Goal: Task Accomplishment & Management: Complete application form

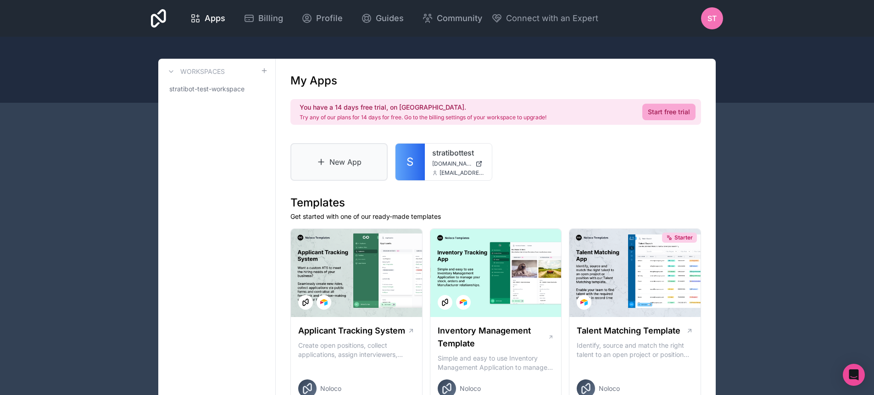
click at [314, 161] on link "New App" at bounding box center [339, 162] width 97 height 38
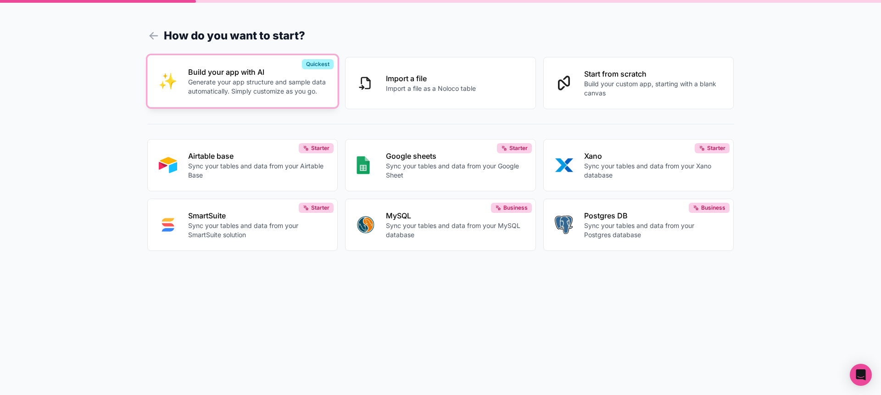
click at [167, 72] on button "Build your app with AI Generate your app structure and sample data automaticall…" at bounding box center [242, 81] width 191 height 52
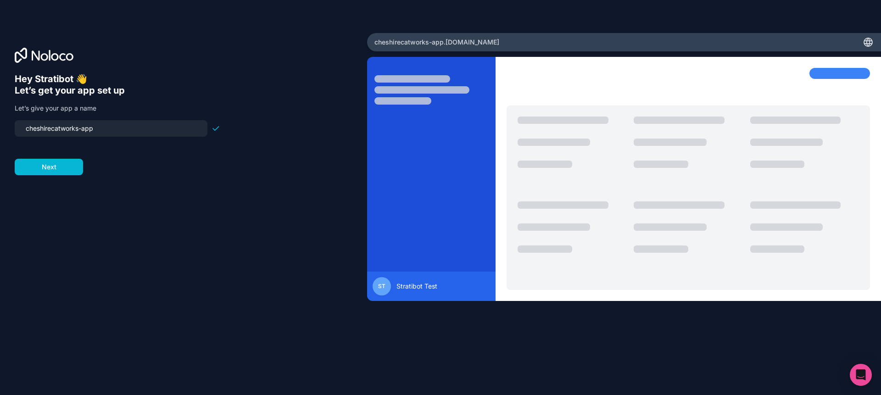
drag, startPoint x: 141, startPoint y: 131, endPoint x: 0, endPoint y: 88, distance: 147.7
click at [0, 88] on div "Hey [PERSON_NAME] 👋 Let’s get your app set up Let’s give your app a name cheshi…" at bounding box center [183, 198] width 367 height 330
type input "s"
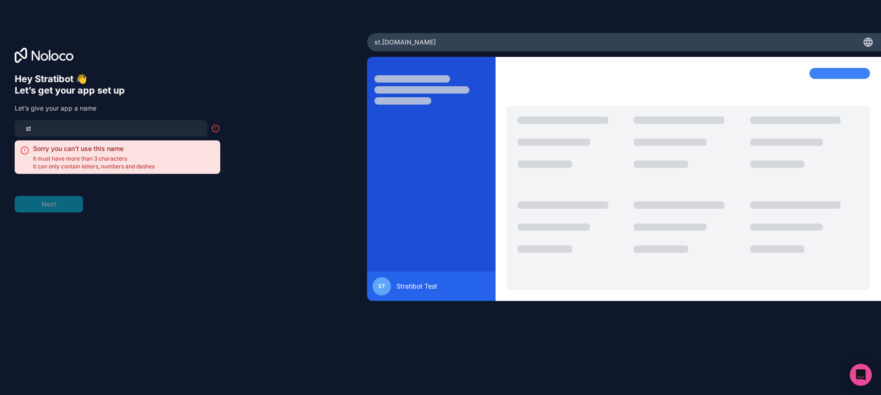
type input "s"
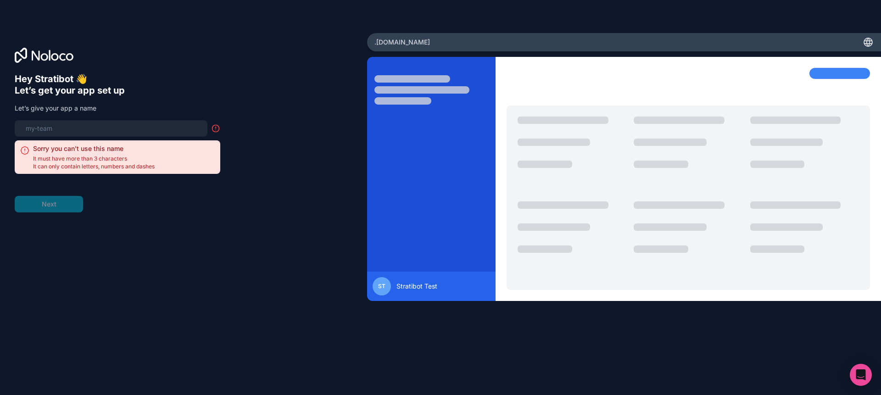
type input "s"
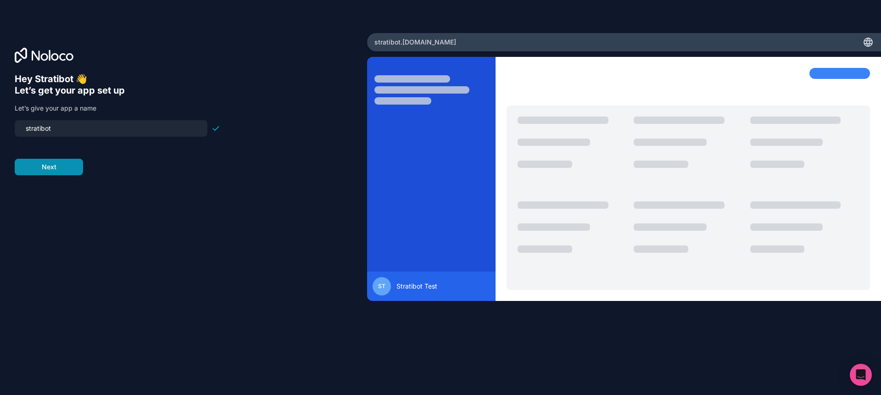
type input "stratibot"
click at [35, 168] on button "Next" at bounding box center [49, 167] width 68 height 17
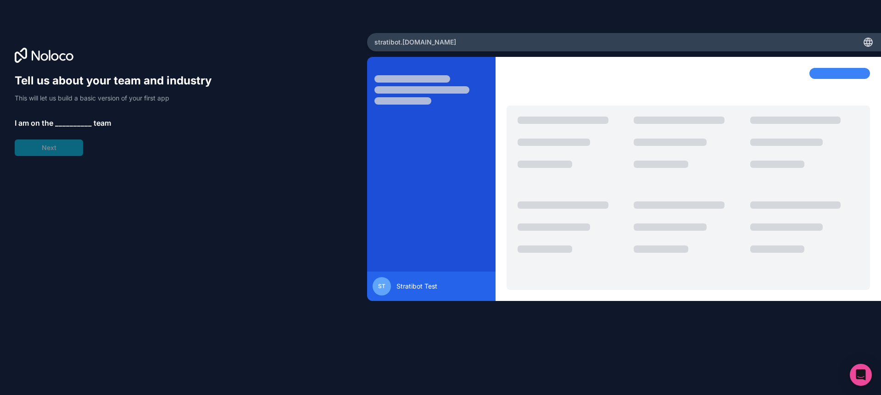
click at [82, 126] on span "__________" at bounding box center [73, 123] width 37 height 11
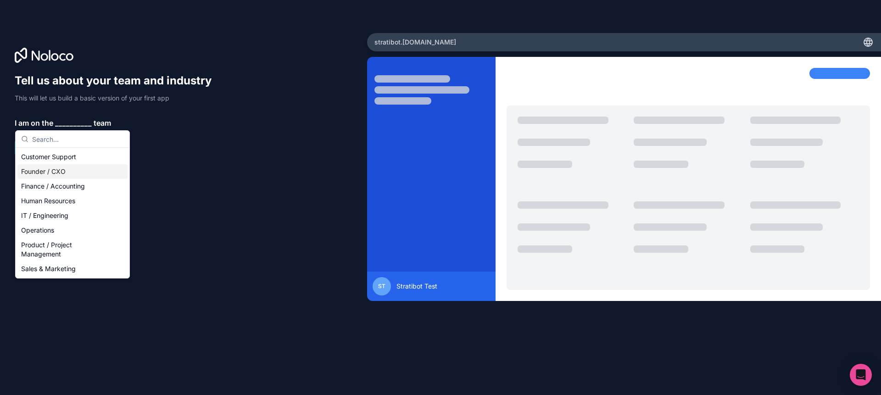
drag, startPoint x: 100, startPoint y: 167, endPoint x: 93, endPoint y: 159, distance: 10.1
click at [98, 168] on div "Founder / CXO" at bounding box center [72, 171] width 110 height 15
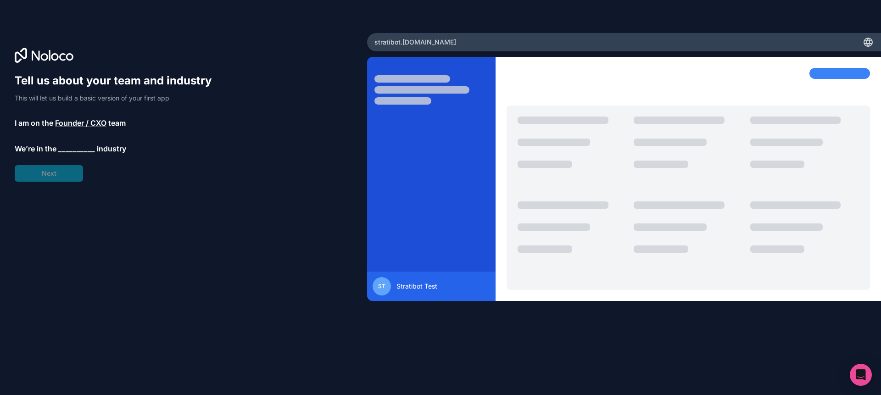
click at [74, 146] on span "__________" at bounding box center [76, 148] width 37 height 11
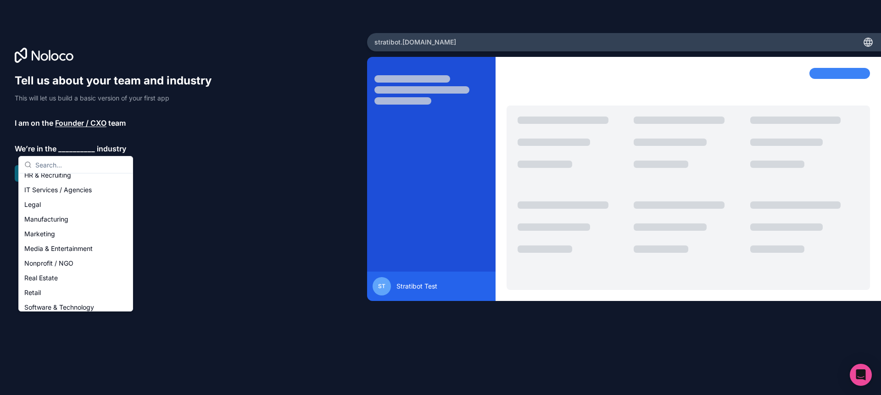
scroll to position [110, 0]
click at [104, 175] on div "IT Services / Agencies" at bounding box center [76, 175] width 110 height 15
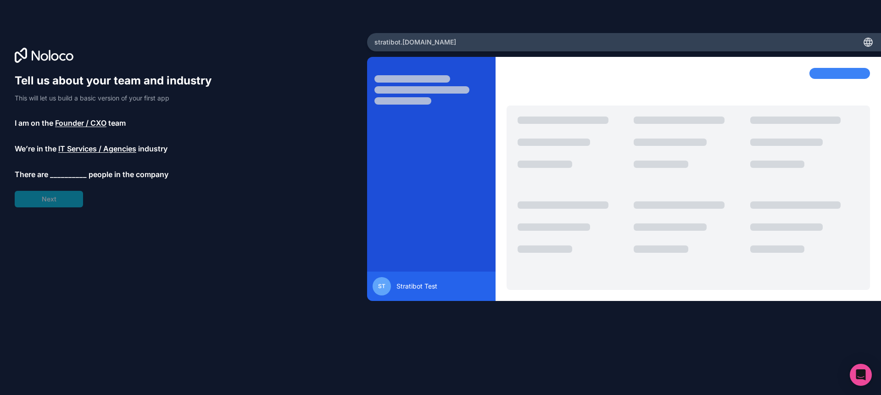
click at [73, 175] on span "__________" at bounding box center [68, 174] width 37 height 11
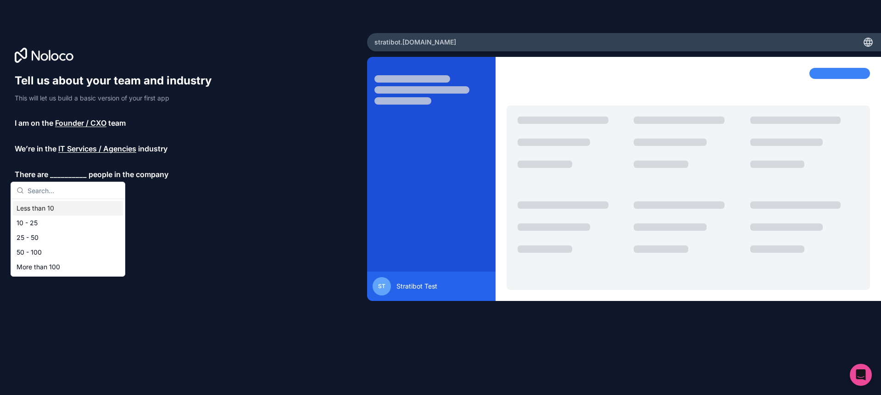
click at [78, 207] on div "Less than 10" at bounding box center [68, 208] width 110 height 15
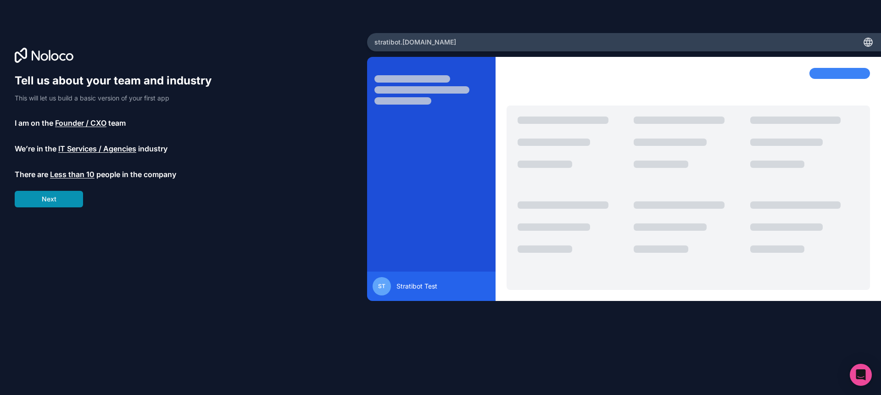
click at [21, 198] on button "Next" at bounding box center [49, 199] width 68 height 17
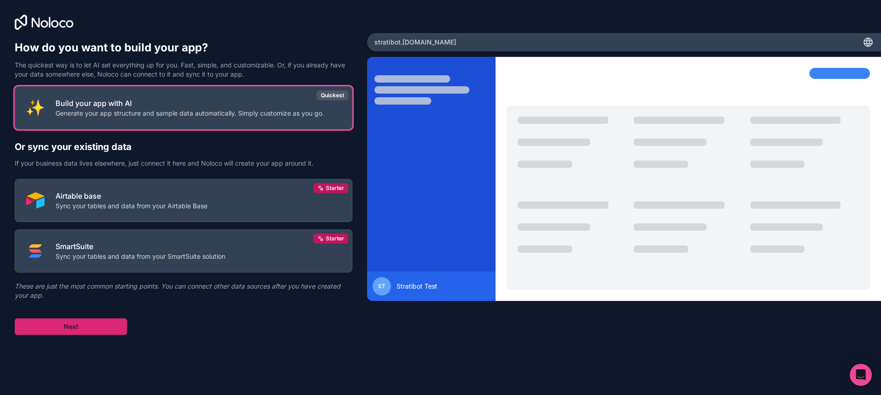
click at [41, 330] on button "Next" at bounding box center [71, 327] width 112 height 17
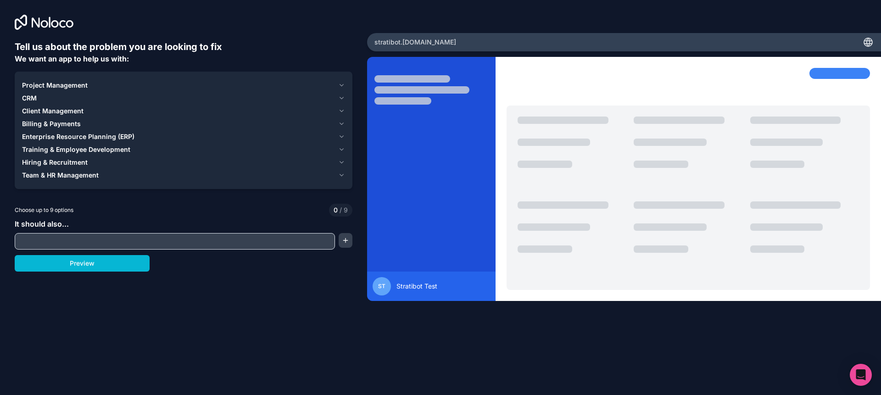
click at [159, 87] on div "Project Management" at bounding box center [178, 85] width 313 height 9
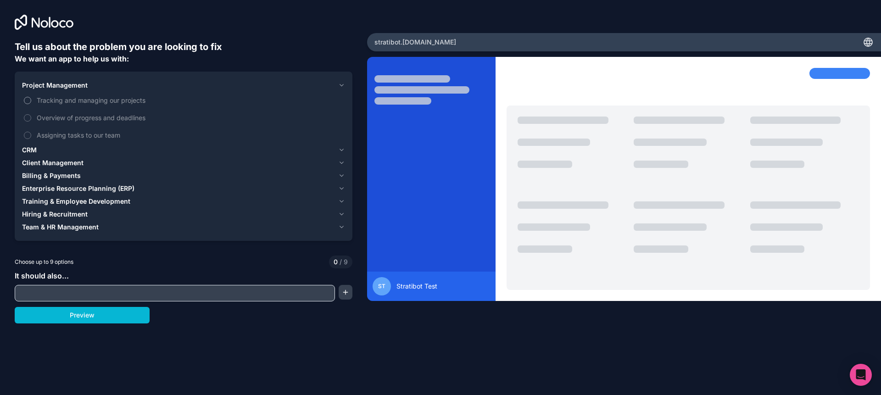
click at [183, 103] on span "Tracking and managing our projects" at bounding box center [190, 100] width 307 height 10
click at [31, 103] on button "Tracking and managing our projects" at bounding box center [27, 100] width 7 height 7
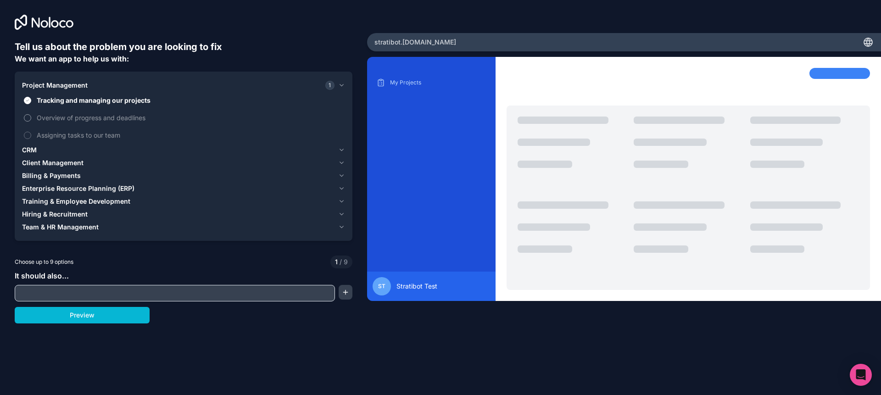
click at [40, 121] on span "Overview of progress and deadlines" at bounding box center [190, 118] width 307 height 10
click at [31, 121] on button "Overview of progress and deadlines" at bounding box center [27, 117] width 7 height 7
click at [37, 138] on span "Assigning tasks to our team" at bounding box center [190, 135] width 307 height 10
click at [31, 138] on button "Assigning tasks to our team" at bounding box center [27, 135] width 7 height 7
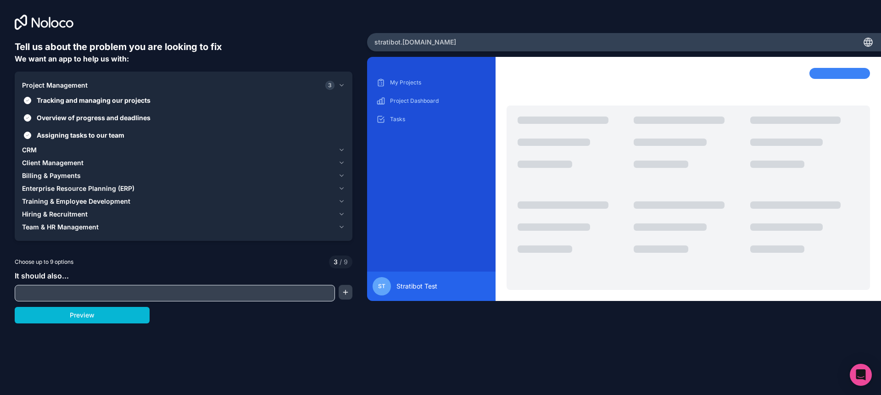
click at [76, 146] on div "CRM" at bounding box center [178, 150] width 313 height 9
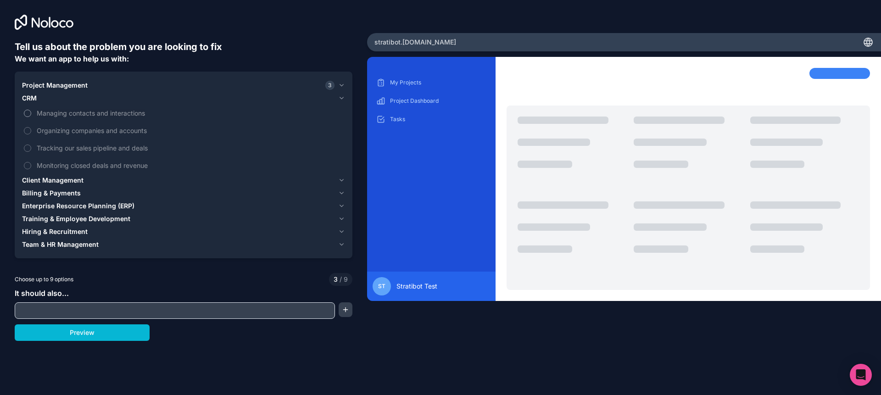
click at [36, 119] on label "Managing contacts and interactions" at bounding box center [183, 113] width 323 height 17
click at [31, 117] on button "Managing contacts and interactions" at bounding box center [27, 113] width 7 height 7
click at [34, 135] on label "Organizing companies and accounts" at bounding box center [183, 130] width 323 height 17
click at [31, 134] on button "Organizing companies and accounts" at bounding box center [27, 130] width 7 height 7
click at [34, 148] on label "Tracking our sales pipeline and deals" at bounding box center [183, 148] width 323 height 17
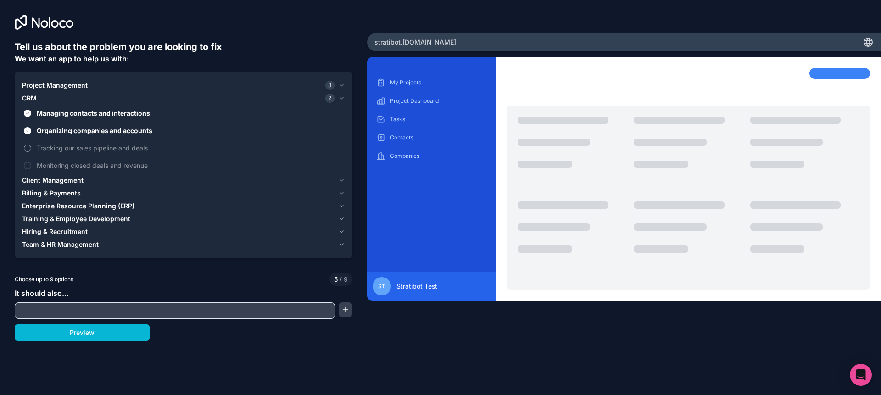
click at [31, 148] on button "Tracking our sales pipeline and deals" at bounding box center [27, 148] width 7 height 7
click at [37, 164] on span "Monitoring closed deals and revenue" at bounding box center [190, 166] width 307 height 10
click at [31, 164] on button "Monitoring closed deals and revenue" at bounding box center [27, 165] width 7 height 7
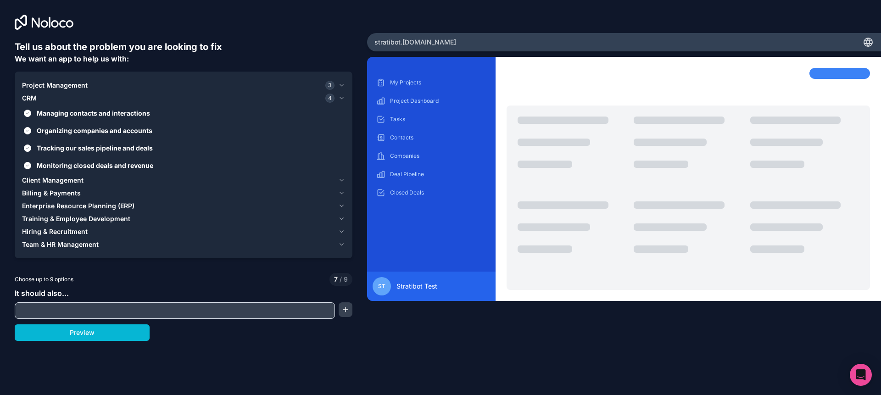
click at [187, 185] on button "Client Management" at bounding box center [183, 180] width 323 height 13
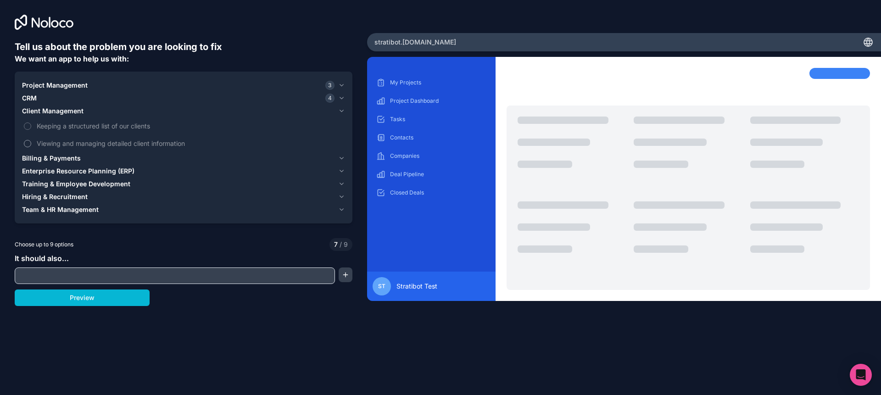
drag, startPoint x: 32, startPoint y: 128, endPoint x: 34, endPoint y: 147, distance: 19.9
click at [32, 128] on label "Keeping a structured list of our clients" at bounding box center [183, 126] width 323 height 17
click at [31, 128] on button "Keeping a structured list of our clients" at bounding box center [27, 126] width 7 height 7
click at [34, 146] on label "Viewing and managing detailed client information" at bounding box center [183, 143] width 323 height 17
click at [31, 146] on button "Viewing and managing detailed client information" at bounding box center [27, 143] width 7 height 7
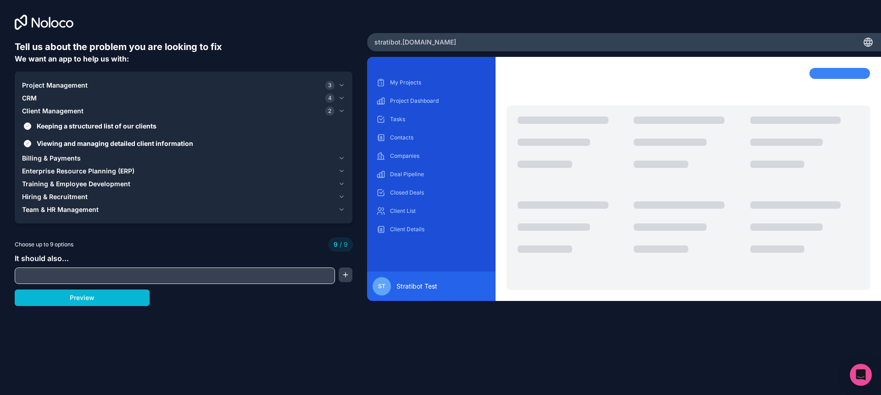
click at [288, 279] on input "text" at bounding box center [175, 275] width 316 height 13
type input "A"
type input "a"
type input "Act as a front end"
type input "Act as a front end for n8n and Make automations."
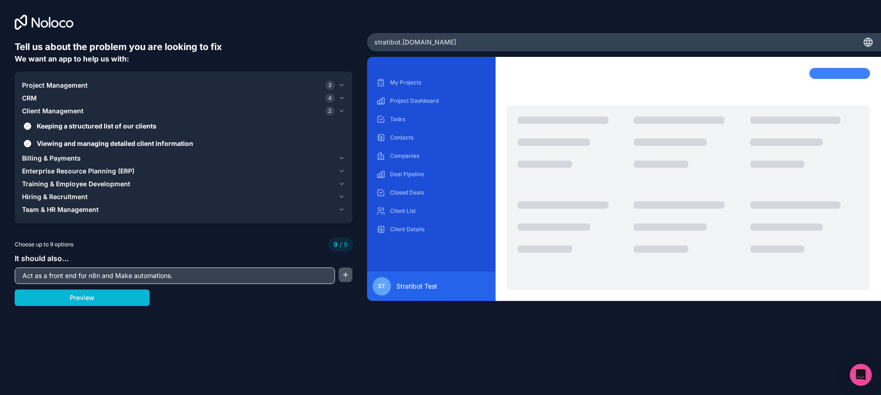
click at [347, 274] on button "button" at bounding box center [346, 275] width 14 height 15
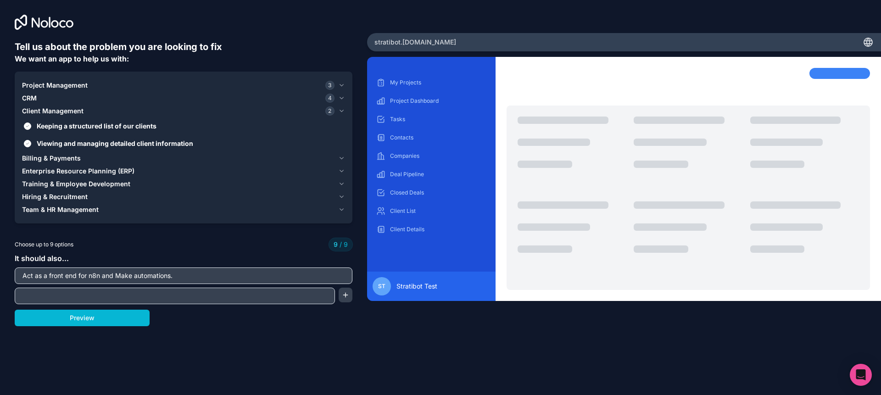
click at [190, 154] on div "Billing & Payments" at bounding box center [178, 158] width 313 height 9
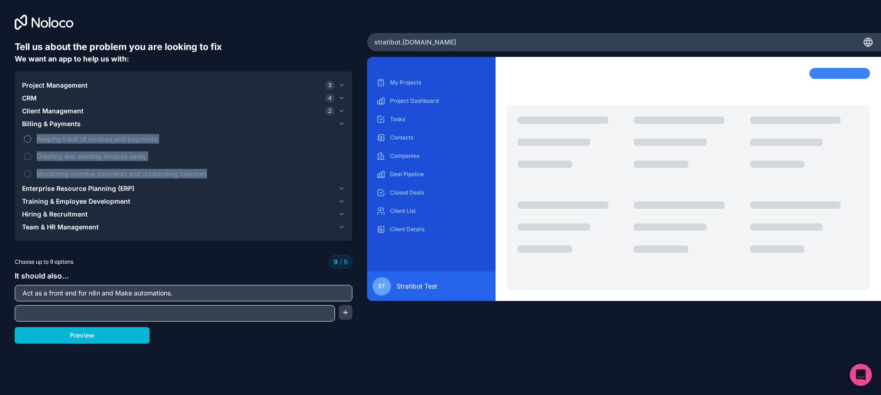
drag, startPoint x: 231, startPoint y: 173, endPoint x: 33, endPoint y: 140, distance: 200.9
click at [33, 140] on div "Keeping track of invoices and payments Creating and sending invoices easily Mon…" at bounding box center [183, 156] width 323 height 52
copy div "Keeping track of invoices and payments Creating and sending invoices easily Mon…"
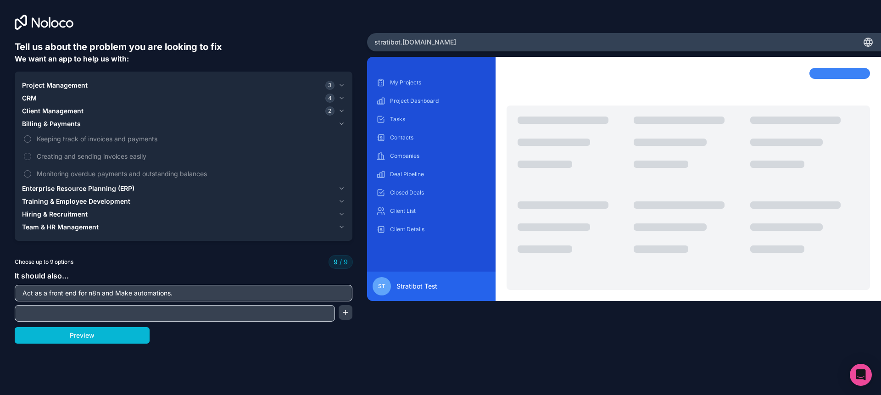
click at [202, 313] on input "text" at bounding box center [175, 313] width 316 height 13
paste input "Keeping track of invoices and payments Creating and sending invoices easily Mon…"
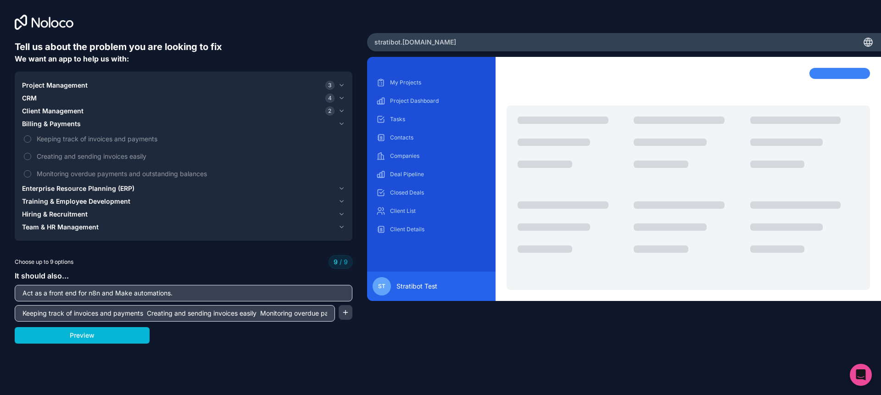
scroll to position [0, 107]
drag, startPoint x: 42, startPoint y: 313, endPoint x: 328, endPoint y: 315, distance: 286.0
click at [328, 315] on input "Keeping track of invoices and payments Creating and sending invoices easily Mon…" at bounding box center [175, 313] width 316 height 13
drag, startPoint x: 330, startPoint y: 315, endPoint x: 53, endPoint y: 314, distance: 276.3
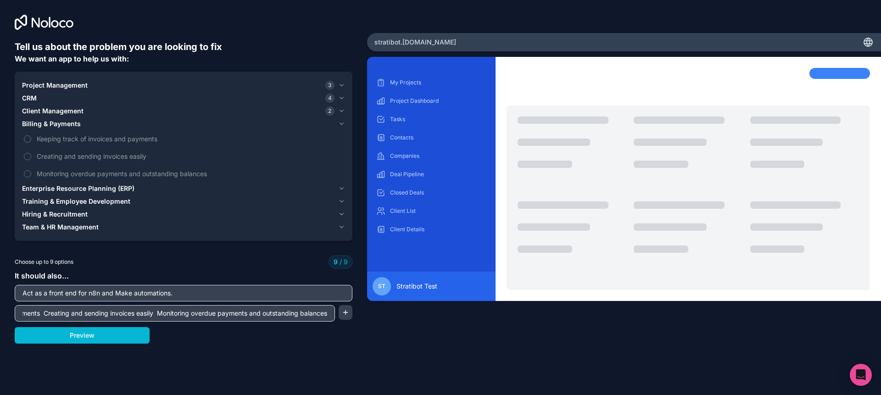
click at [44, 314] on input "Keeping track of invoices and payments Creating and sending invoices easily Mon…" at bounding box center [175, 313] width 316 height 13
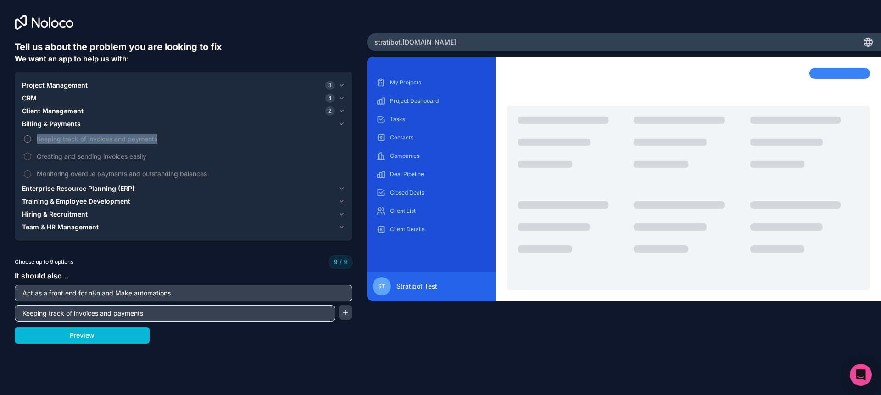
drag, startPoint x: 181, startPoint y: 141, endPoint x: 34, endPoint y: 139, distance: 147.3
click at [34, 139] on label "Keeping track of invoices and payments" at bounding box center [183, 138] width 323 height 17
copy span "Keeping track of invoices and payments"
click at [173, 311] on input "Keeping track of invoices and payments" at bounding box center [175, 313] width 316 height 13
paste input "Keeping track of invoices and payments"
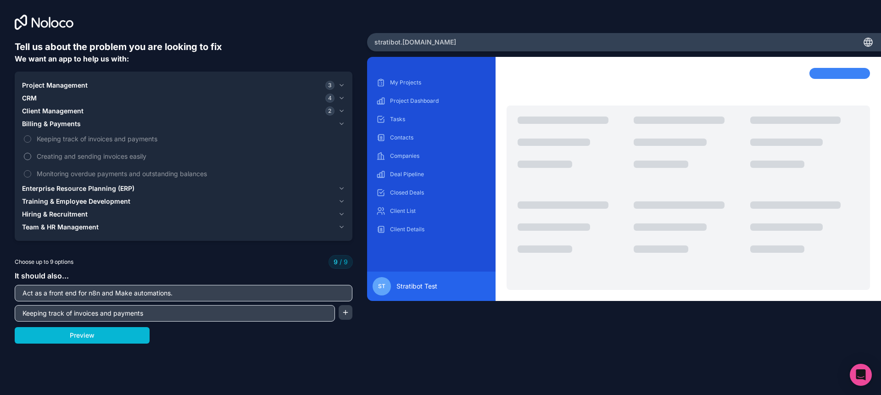
type input "Keeping track of invoices and payments"
drag, startPoint x: 159, startPoint y: 158, endPoint x: 21, endPoint y: 155, distance: 138.7
click at [21, 155] on div "Project Management 3 CRM 4 Client Management 2 Billing & Payments Keeping track…" at bounding box center [184, 156] width 338 height 169
copy label "Creating and sending invoices easily"
drag, startPoint x: 345, startPoint y: 313, endPoint x: 275, endPoint y: 314, distance: 70.2
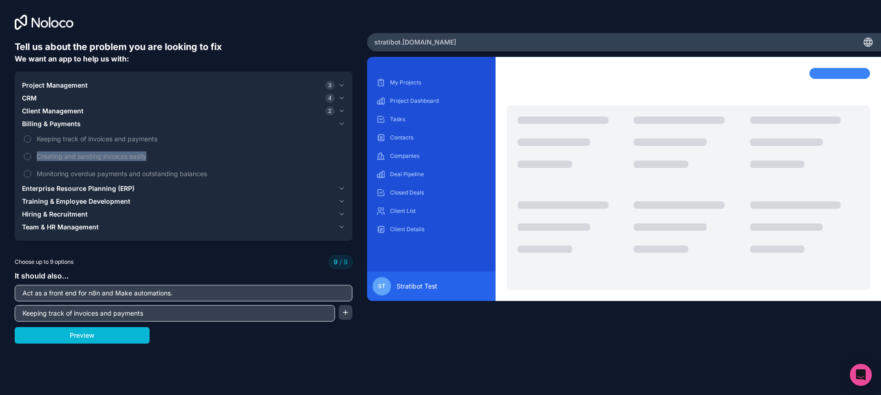
click at [329, 314] on div "Keeping track of invoices and payments" at bounding box center [184, 313] width 338 height 17
click at [341, 314] on button "button" at bounding box center [346, 312] width 14 height 15
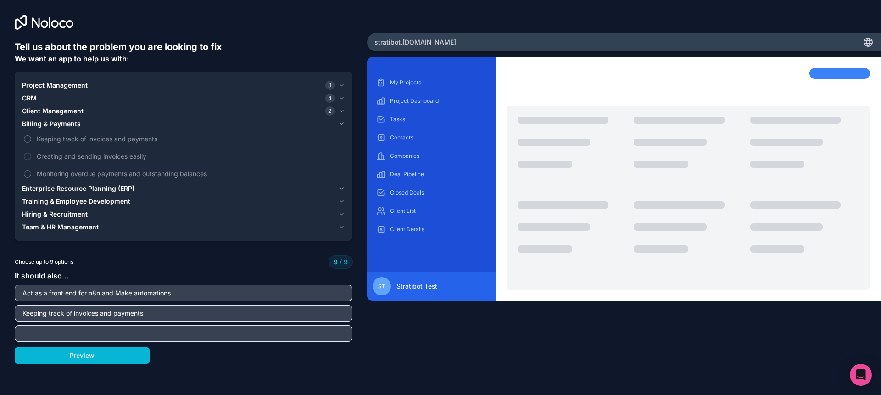
click at [207, 335] on input "text" at bounding box center [183, 333] width 333 height 13
paste input "Creating and sending invoices easily"
type input "Creating and sending invoices easily"
drag, startPoint x: 204, startPoint y: 159, endPoint x: 236, endPoint y: 168, distance: 33.5
click at [178, 159] on span "Creating and sending invoices easily" at bounding box center [190, 156] width 307 height 10
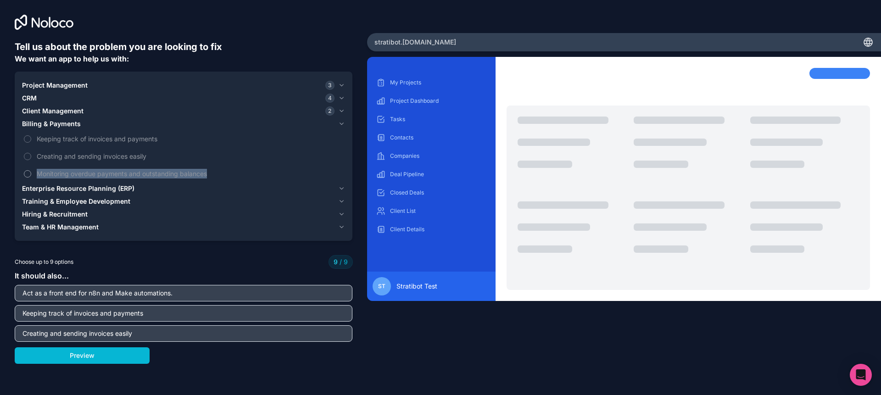
drag, startPoint x: 241, startPoint y: 177, endPoint x: 32, endPoint y: 175, distance: 208.9
click at [32, 175] on label "Monitoring overdue payments and outstanding balances" at bounding box center [183, 173] width 323 height 17
copy label "Monitoring overdue payments and outstanding balances"
click at [297, 335] on input "Creating and sending invoices easily" at bounding box center [183, 333] width 333 height 13
click at [164, 315] on input "Keeping track of invoices and payments" at bounding box center [183, 313] width 333 height 13
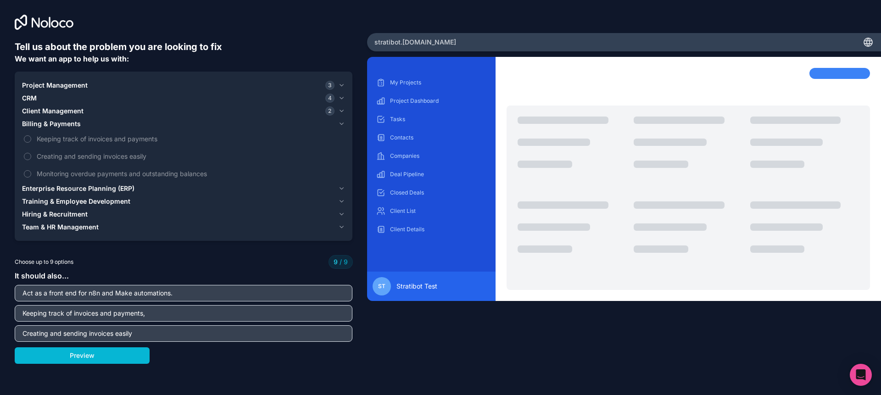
paste input "Monitoring overdue payments and outstanding balances"
click at [149, 338] on input "Creating and sending invoices easily" at bounding box center [183, 333] width 333 height 13
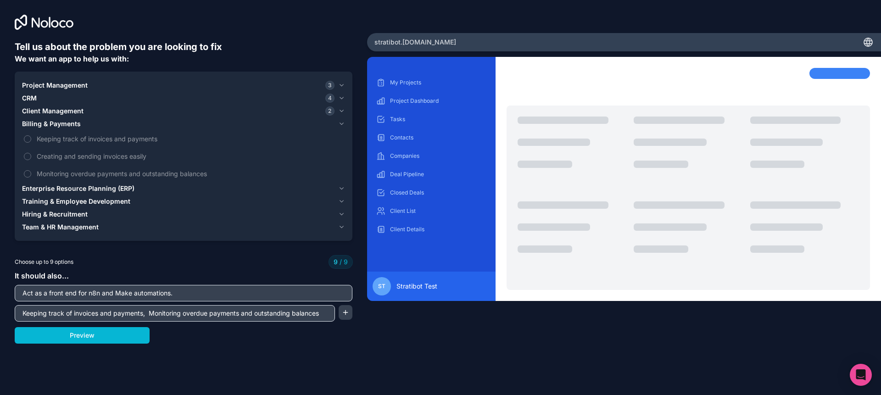
click at [147, 311] on input "Keeping track of invoices and payments, Monitoring overdue payments and outstan…" at bounding box center [175, 313] width 316 height 13
paste input "Creating and sending invoices easily"
type input "Keeping track of invoices and payments, Creating and sending invoices easily, M…"
click at [346, 314] on button "button" at bounding box center [346, 312] width 14 height 15
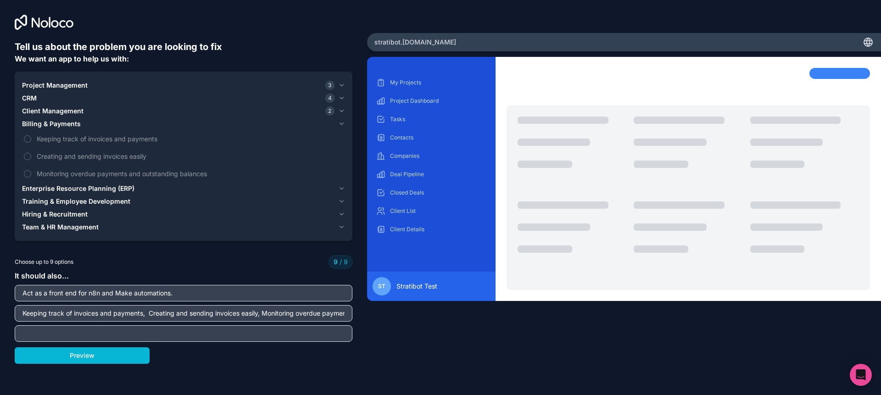
click at [165, 231] on div "Team & HR Management" at bounding box center [178, 227] width 313 height 9
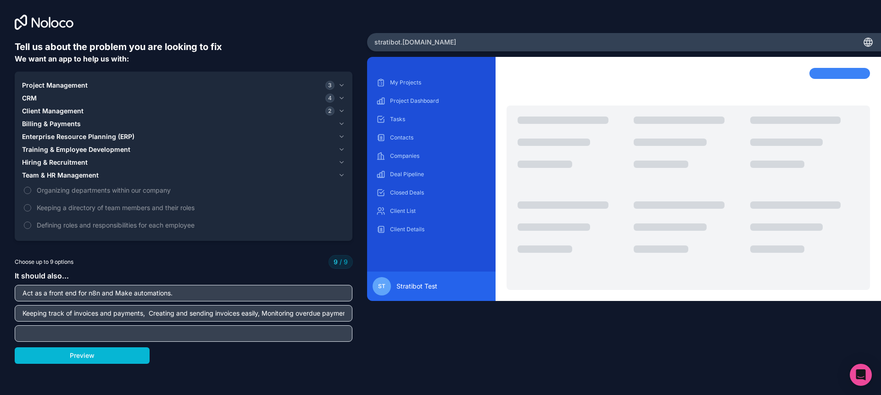
click at [162, 167] on div "Hiring & Recruitment" at bounding box center [178, 162] width 313 height 9
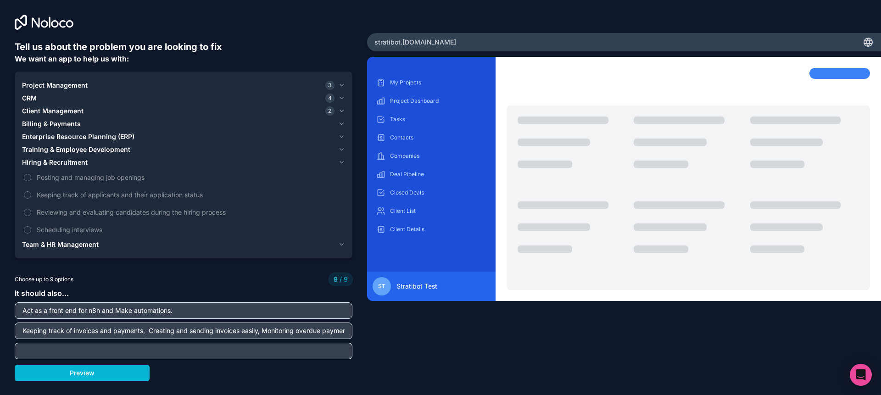
click at [180, 155] on button "Training & Employee Development" at bounding box center [183, 149] width 323 height 13
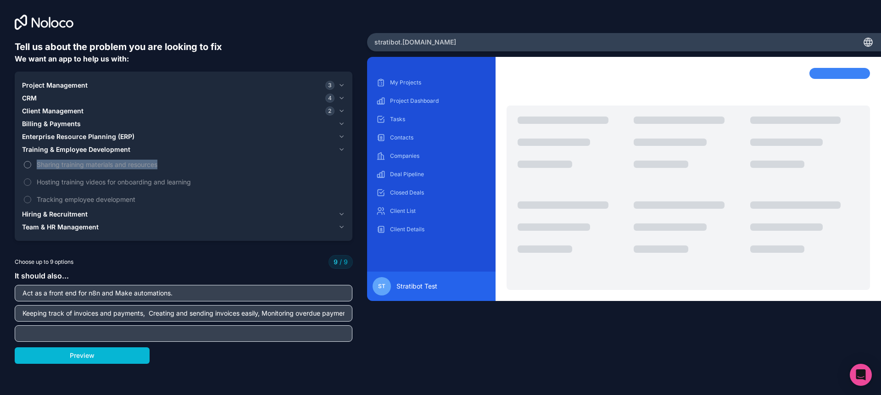
click at [26, 163] on label "Sharing training materials and resources" at bounding box center [183, 164] width 323 height 17
click at [173, 138] on div "Enterprise Resource Planning (ERP)" at bounding box center [178, 136] width 313 height 9
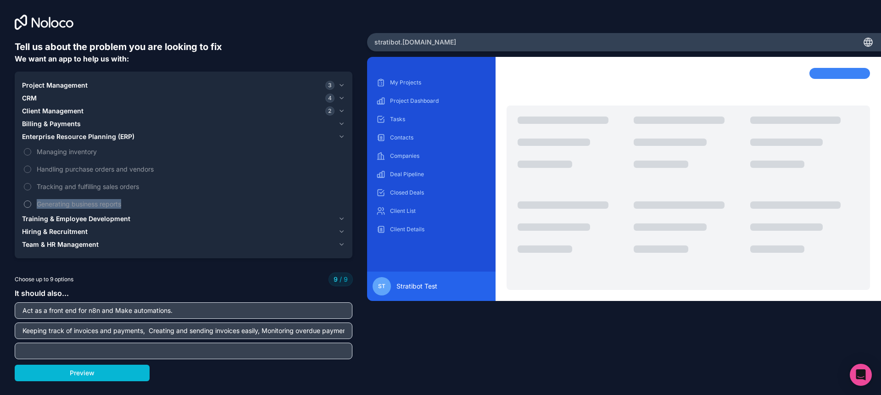
click at [28, 205] on label "Generating business reports" at bounding box center [183, 204] width 323 height 17
copy label "Generating business reports"
click at [184, 354] on input "text" at bounding box center [183, 351] width 333 height 13
paste input "Generating business reports"
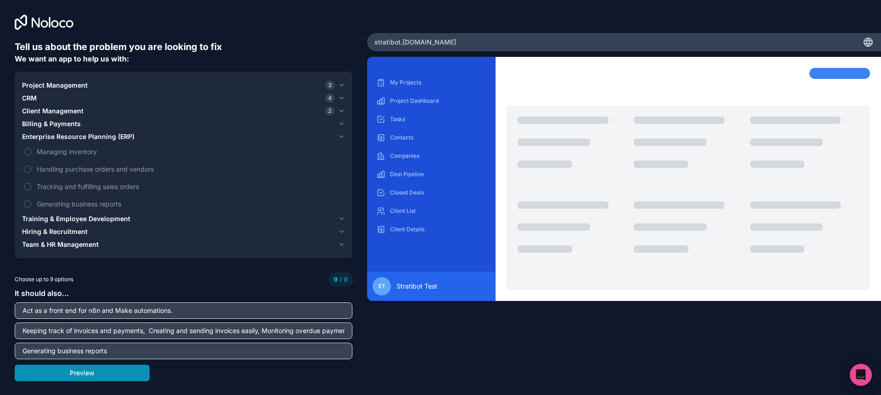
type input "Generating business reports"
click at [51, 374] on button "Preview" at bounding box center [82, 373] width 135 height 17
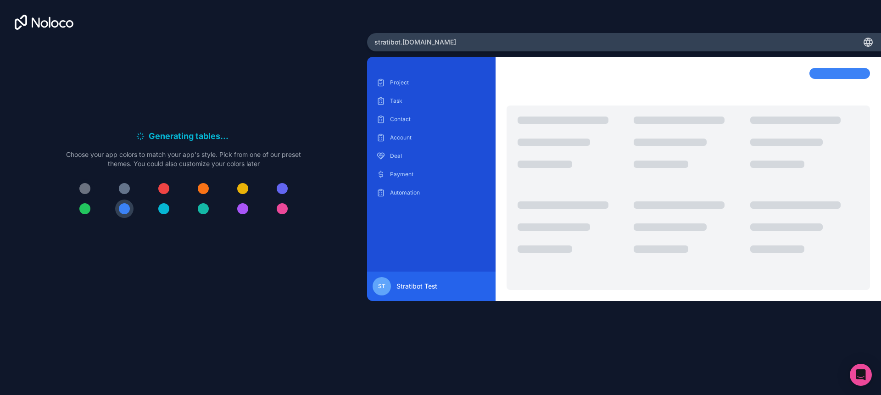
click at [86, 196] on button at bounding box center [85, 188] width 18 height 18
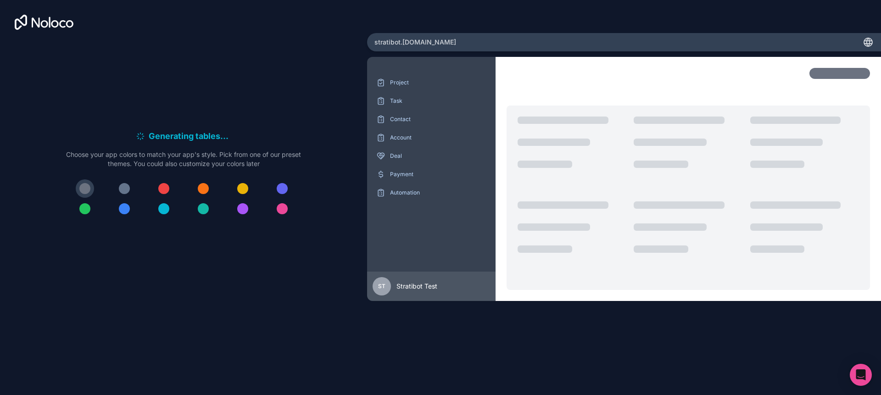
click at [123, 194] on div at bounding box center [124, 188] width 11 height 11
